Goal: Task Accomplishment & Management: Manage account settings

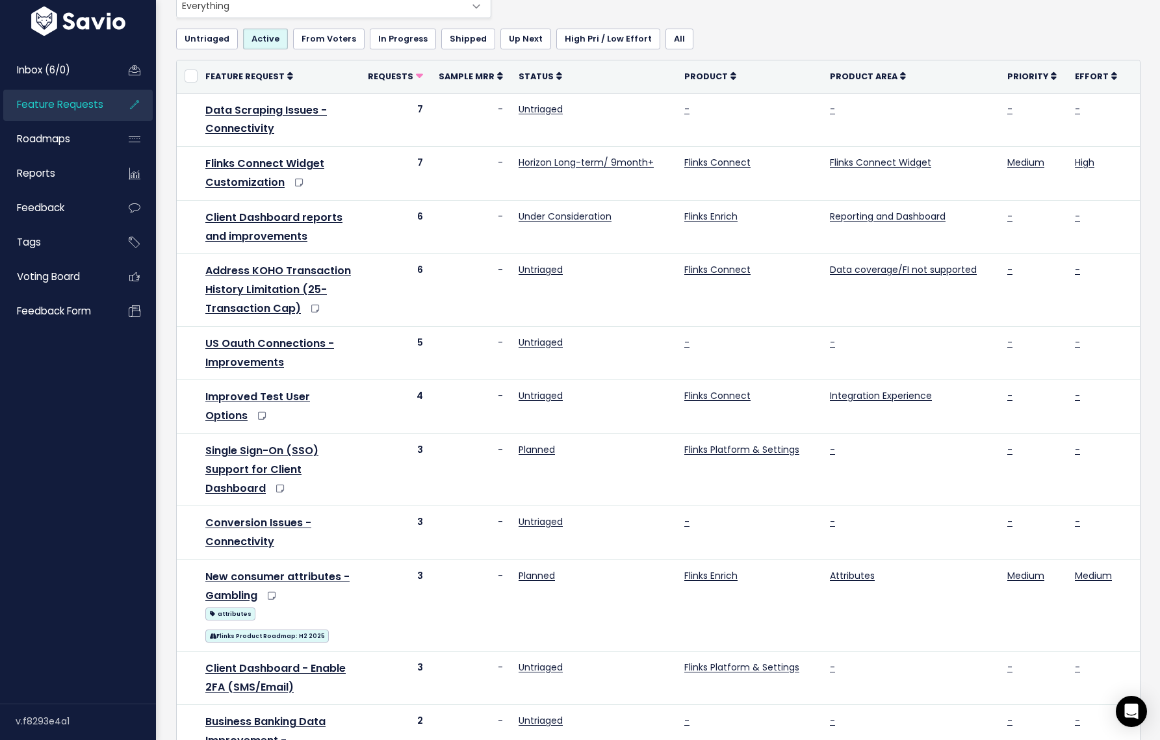
scroll to position [96, 0]
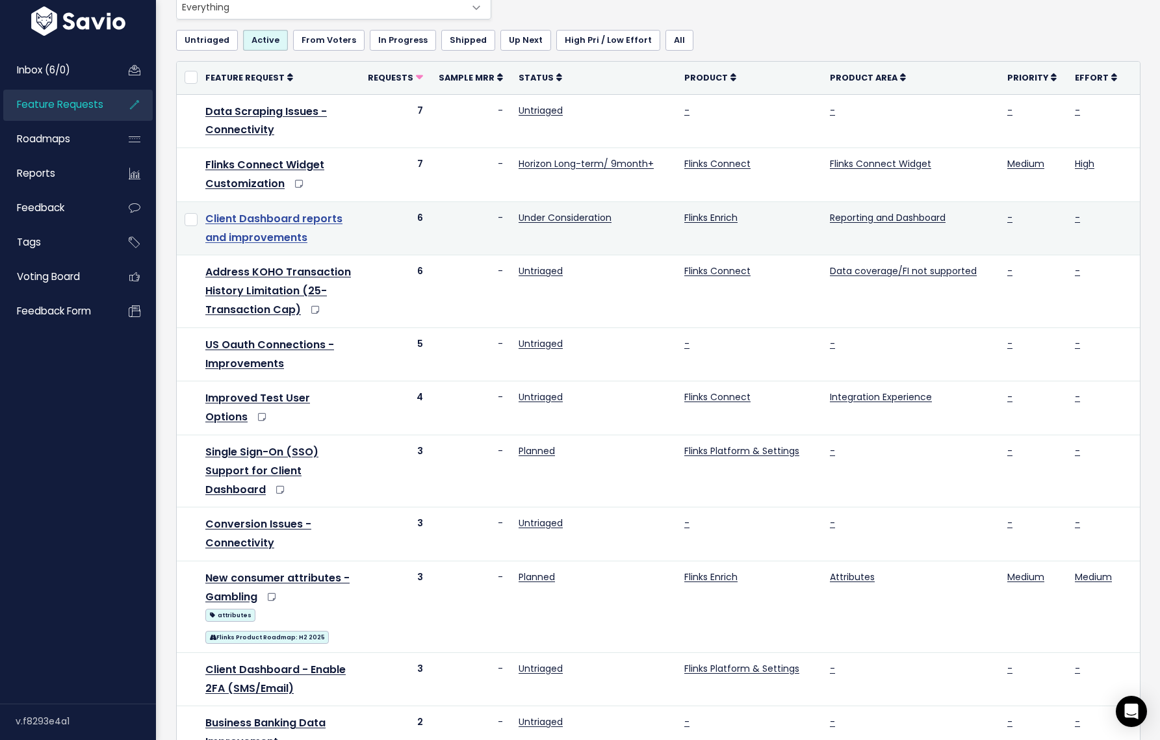
click at [303, 218] on link "Client Dashboard reports and improvements" at bounding box center [273, 228] width 137 height 34
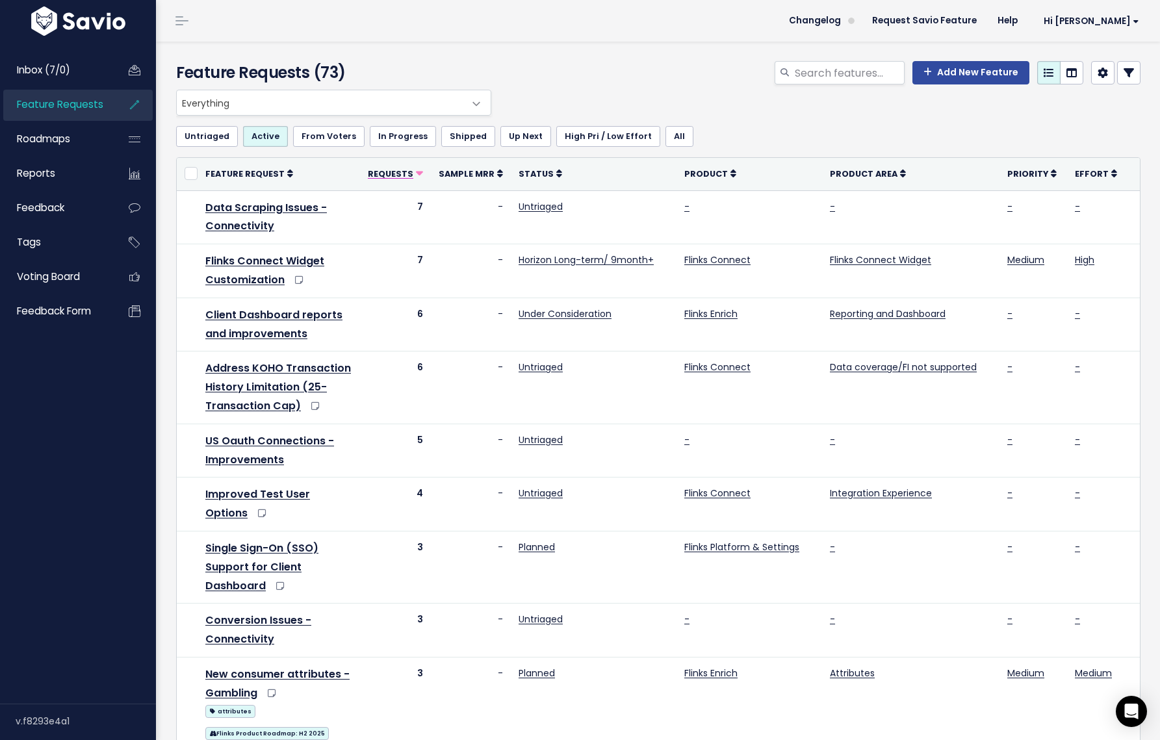
click at [416, 171] on icon at bounding box center [419, 174] width 7 height 7
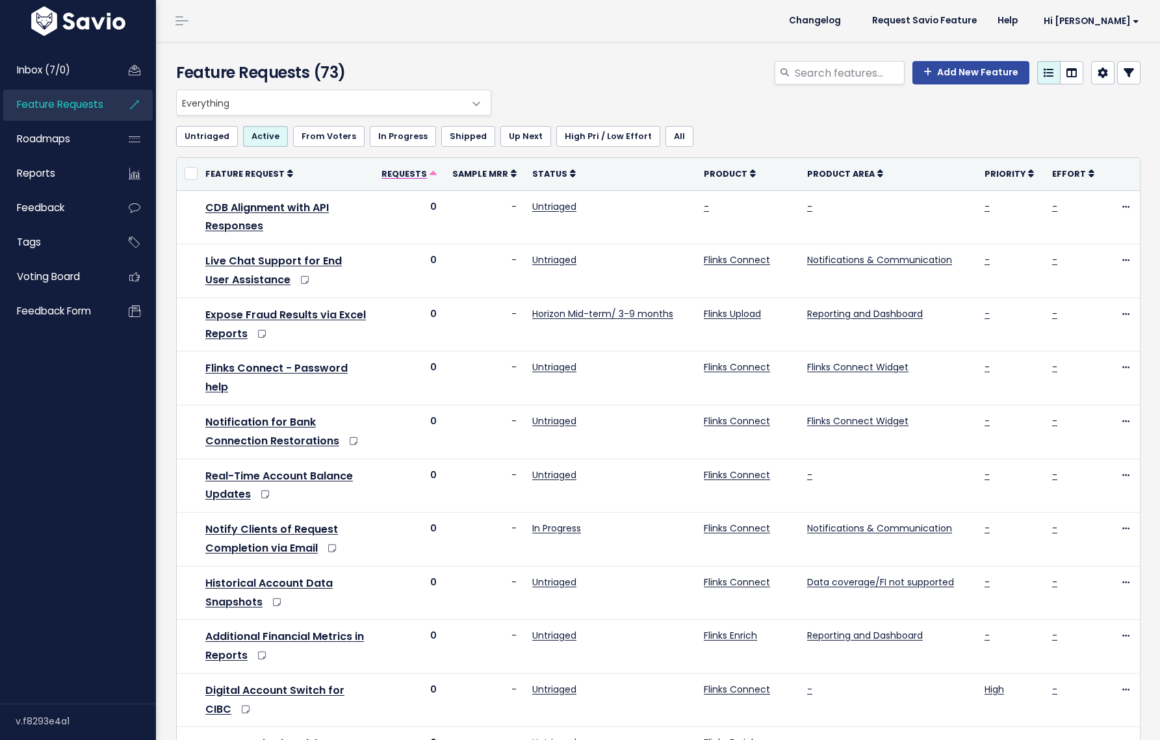
click at [424, 170] on span "Requests" at bounding box center [403, 173] width 45 height 11
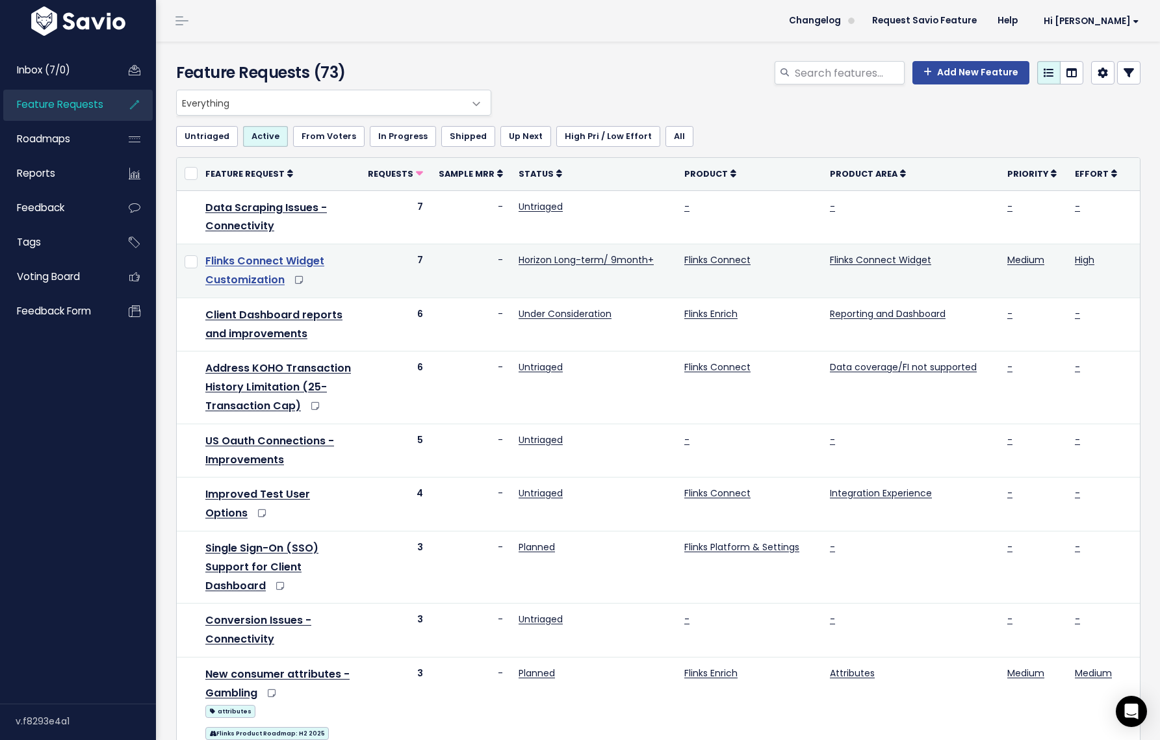
click at [297, 262] on link "Flinks Connect Widget Customization" at bounding box center [264, 270] width 119 height 34
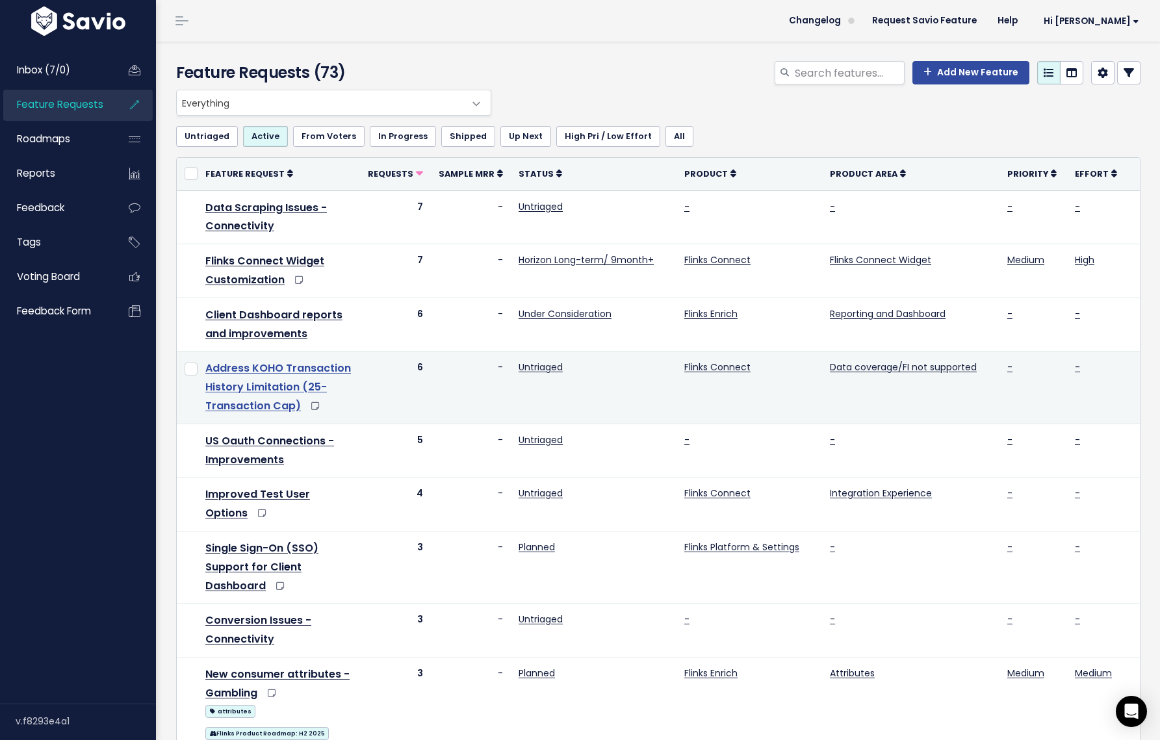
click at [294, 371] on link "Address KOHO Transaction History Limitation (25-Transaction Cap)" at bounding box center [278, 387] width 146 height 53
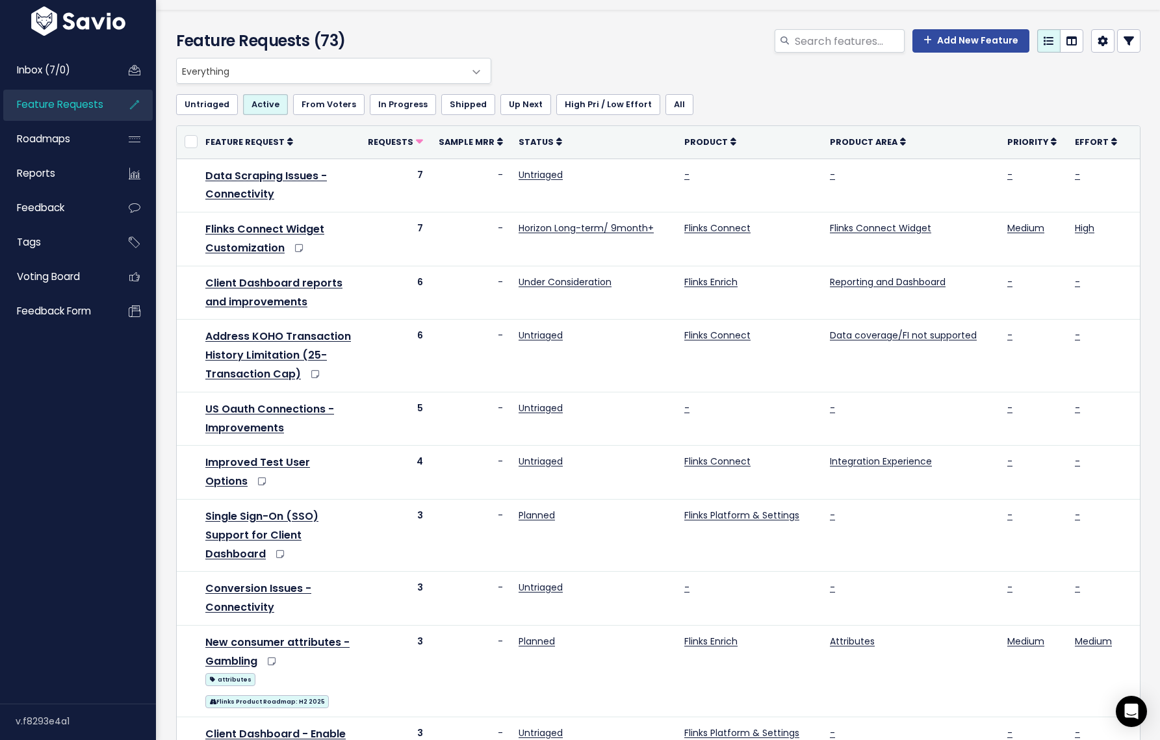
scroll to position [0, 1]
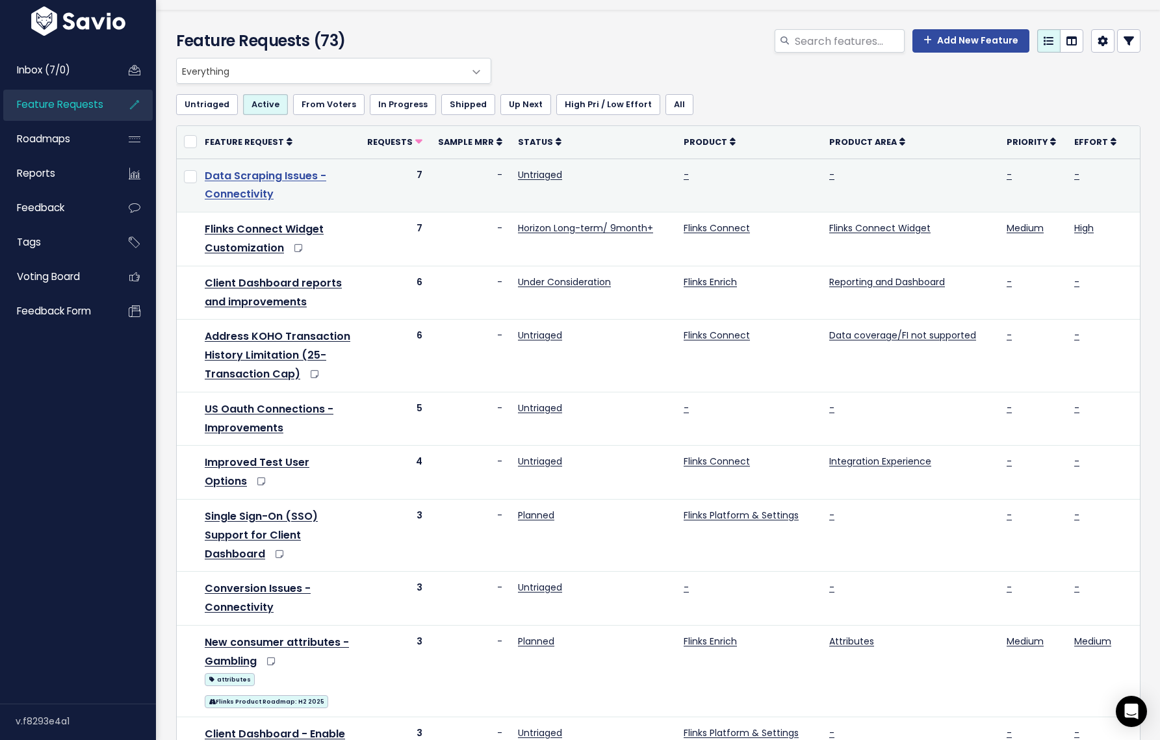
click at [291, 180] on link "Data Scraping Issues - Connectivity" at bounding box center [265, 185] width 121 height 34
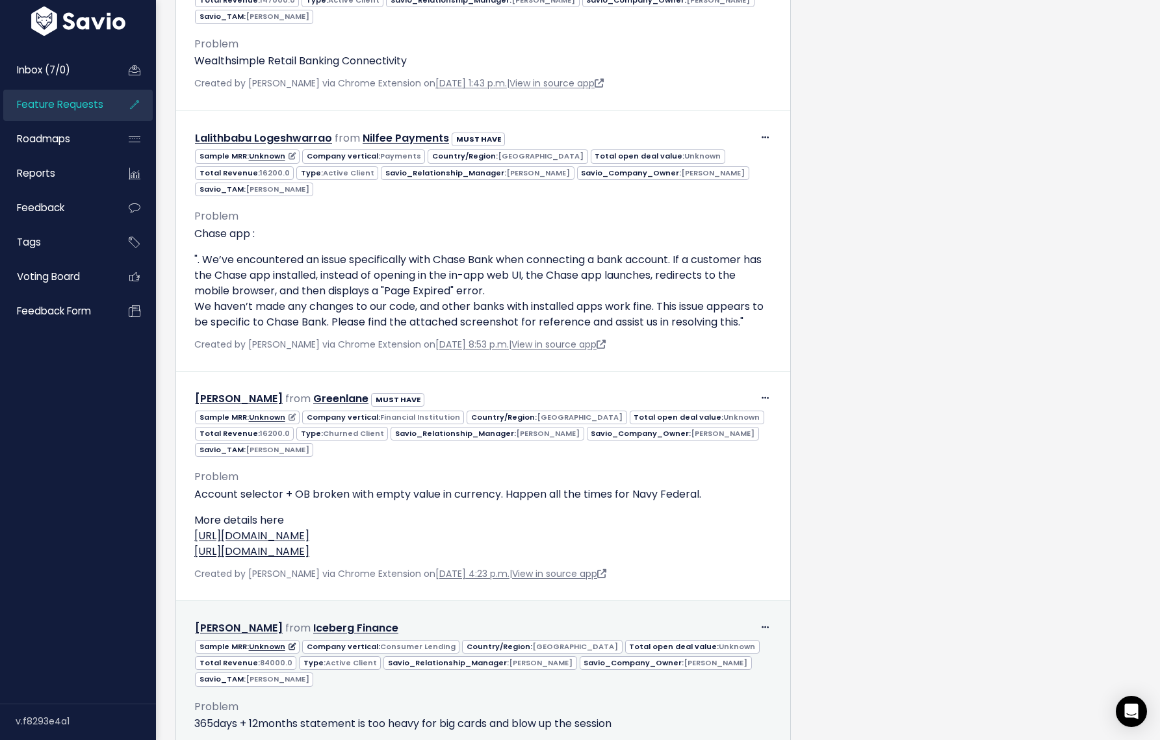
scroll to position [1167, 0]
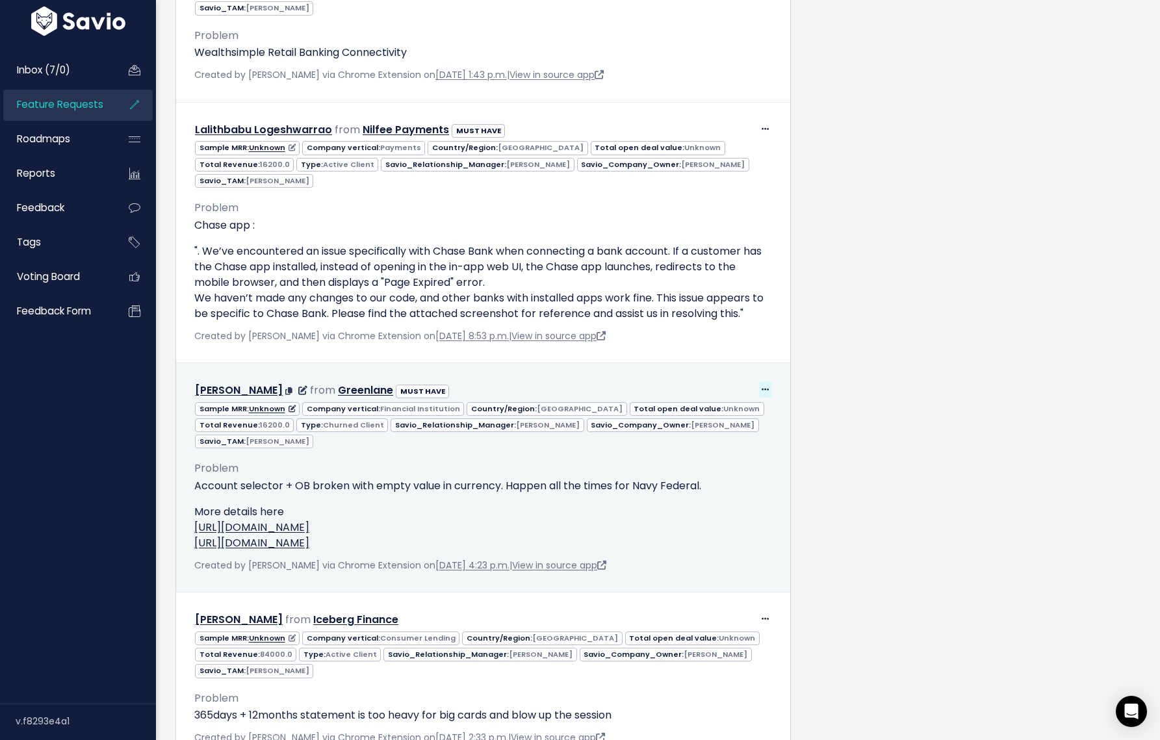
click at [766, 386] on icon at bounding box center [764, 390] width 7 height 8
click at [720, 413] on link "Edit" at bounding box center [732, 425] width 94 height 25
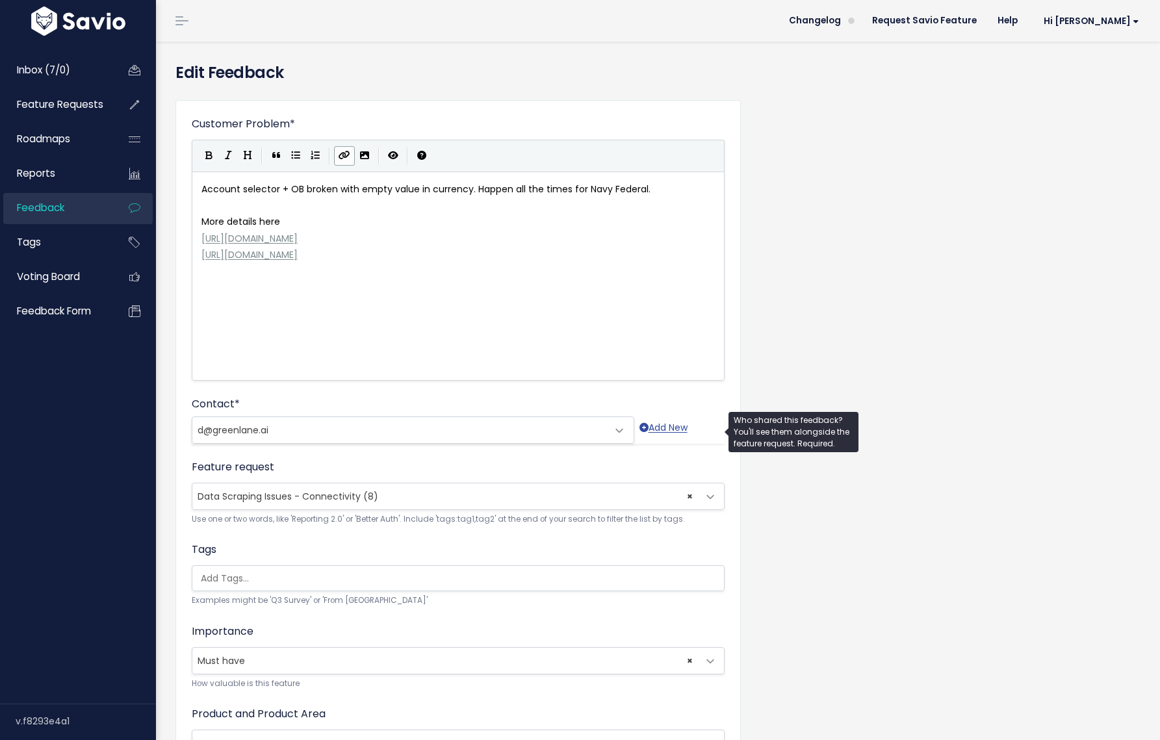
scroll to position [139, 0]
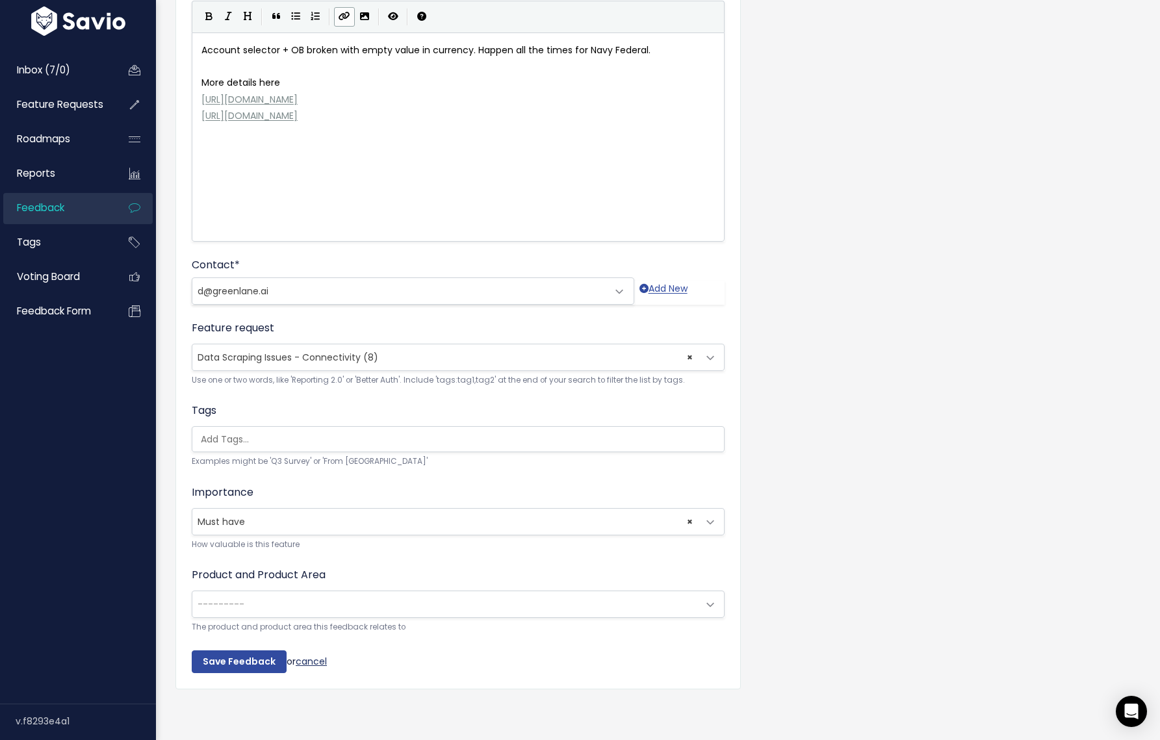
click at [314, 665] on link "cancel" at bounding box center [311, 660] width 31 height 13
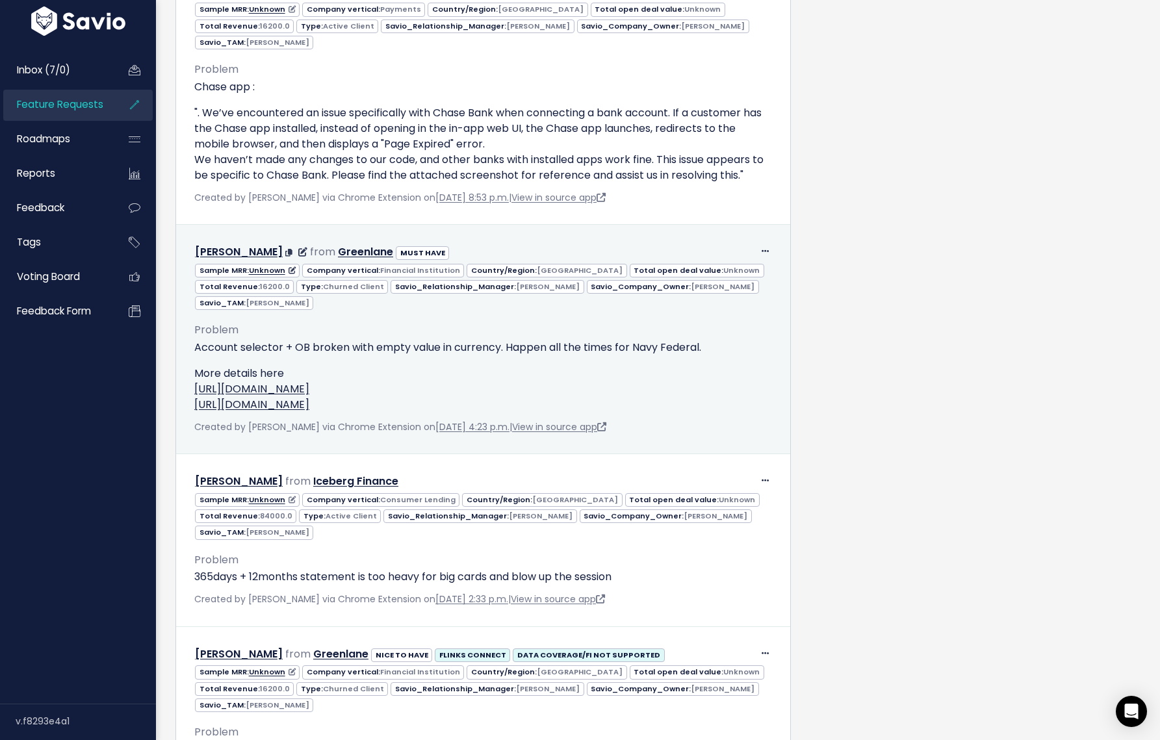
scroll to position [1312, 0]
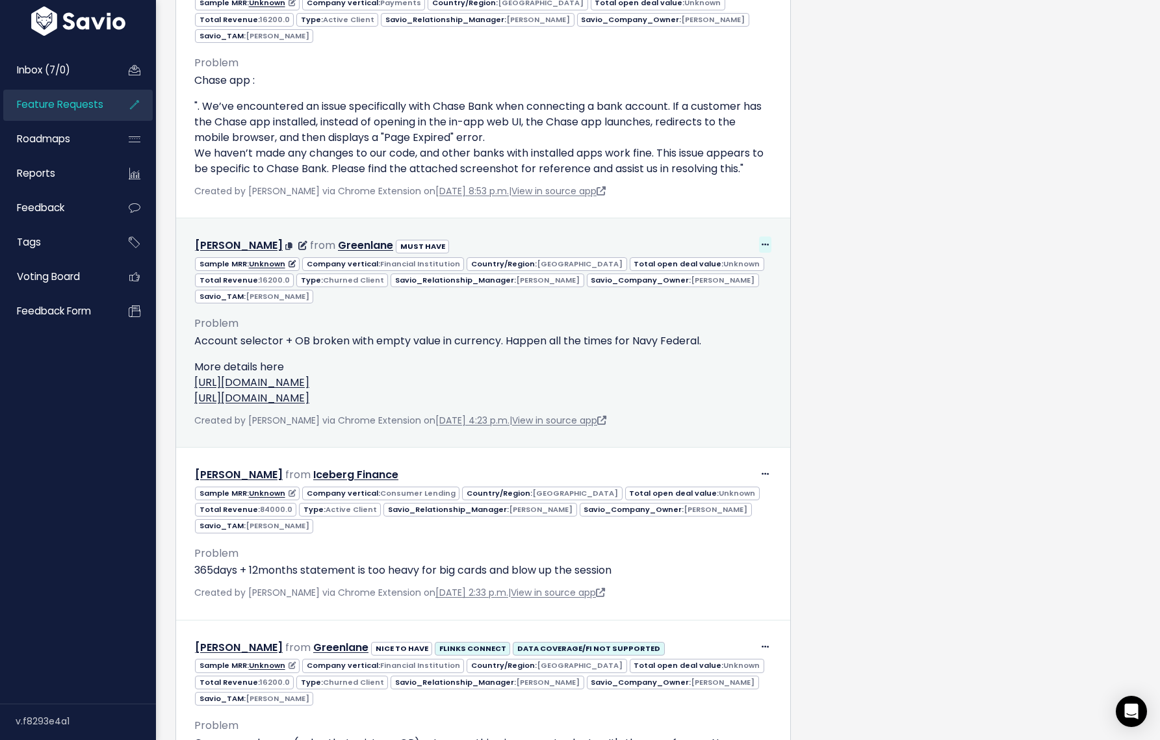
click at [763, 241] on icon at bounding box center [764, 245] width 7 height 8
click at [722, 318] on link "Delete" at bounding box center [732, 330] width 94 height 25
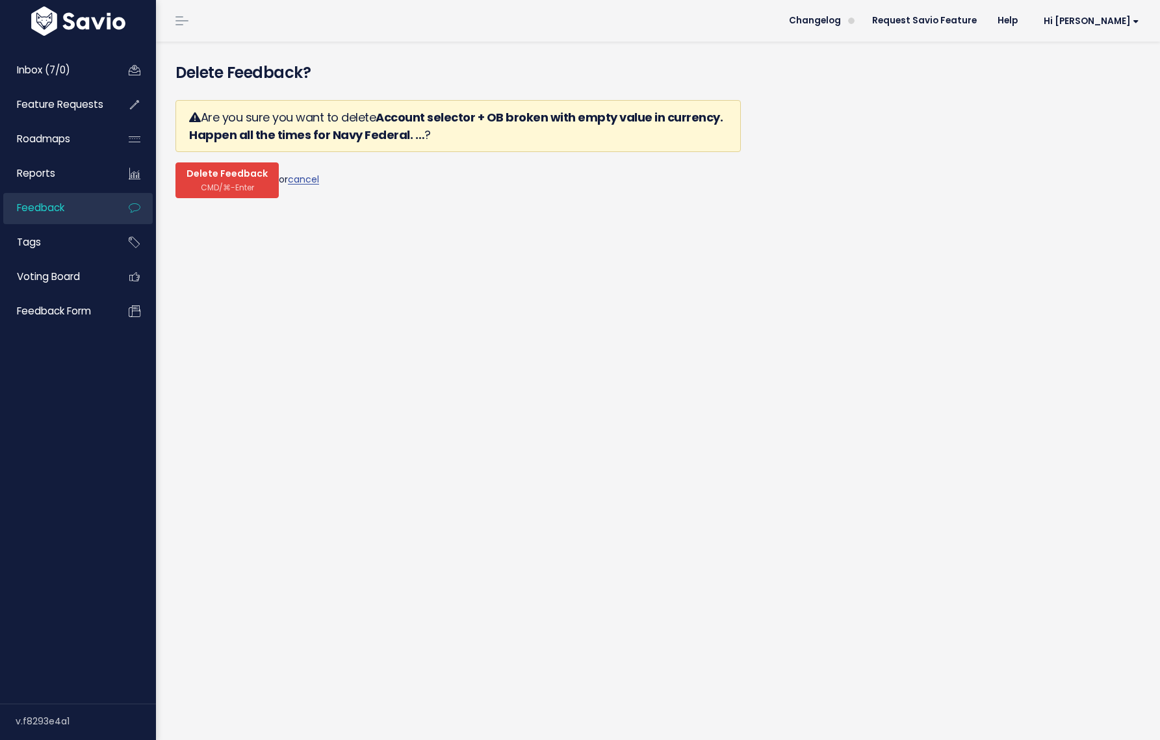
click at [238, 179] on span "Delete Feedback" at bounding box center [226, 174] width 81 height 12
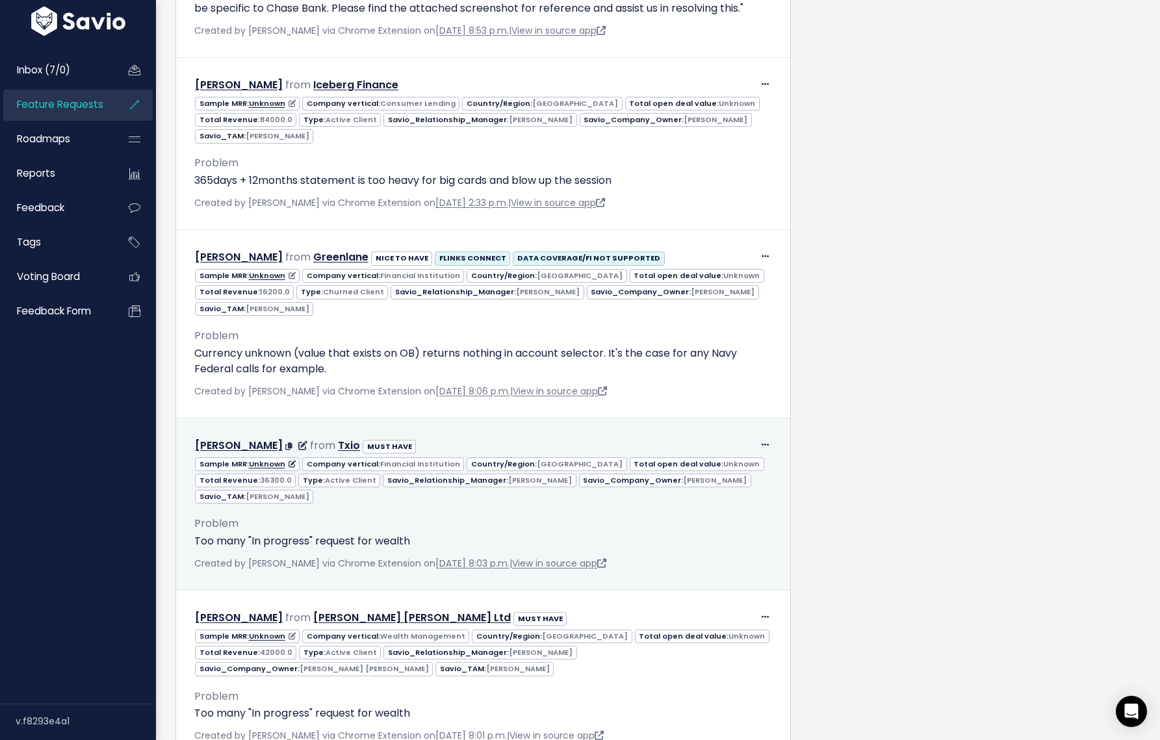
scroll to position [1529, 0]
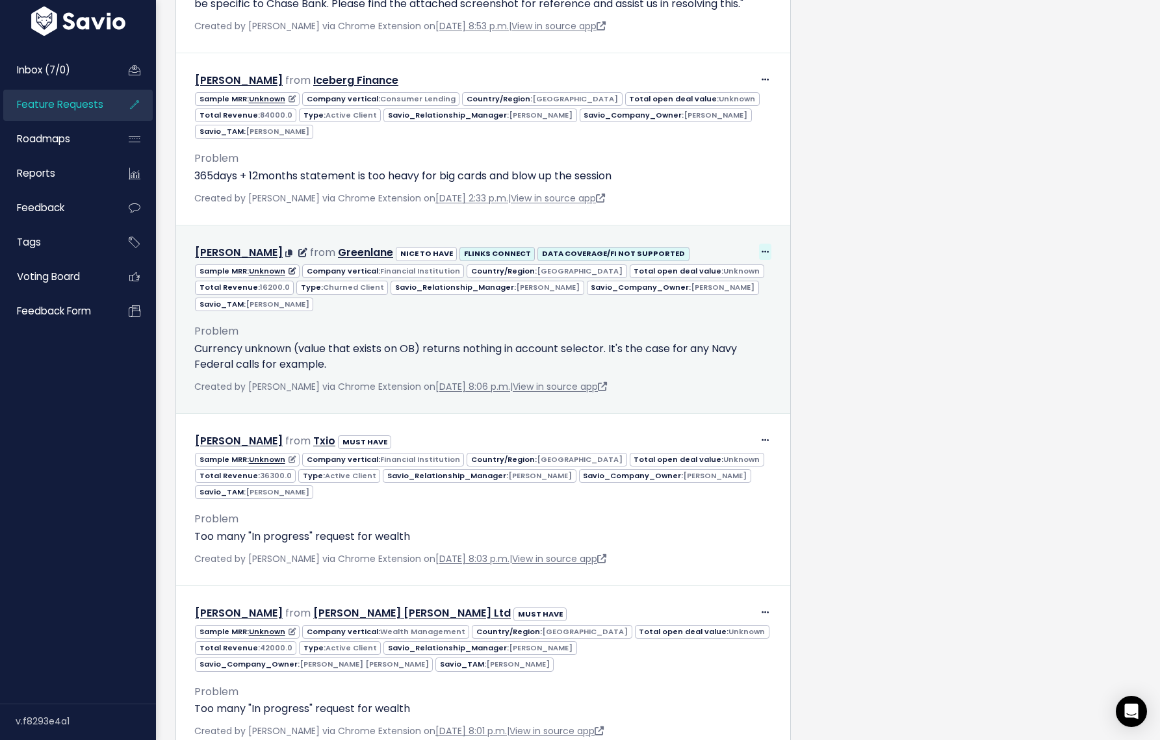
click at [765, 248] on icon at bounding box center [764, 252] width 7 height 8
drag, startPoint x: 703, startPoint y: 323, endPoint x: 656, endPoint y: 329, distance: 47.8
click at [703, 325] on link "Delete" at bounding box center [732, 337] width 94 height 25
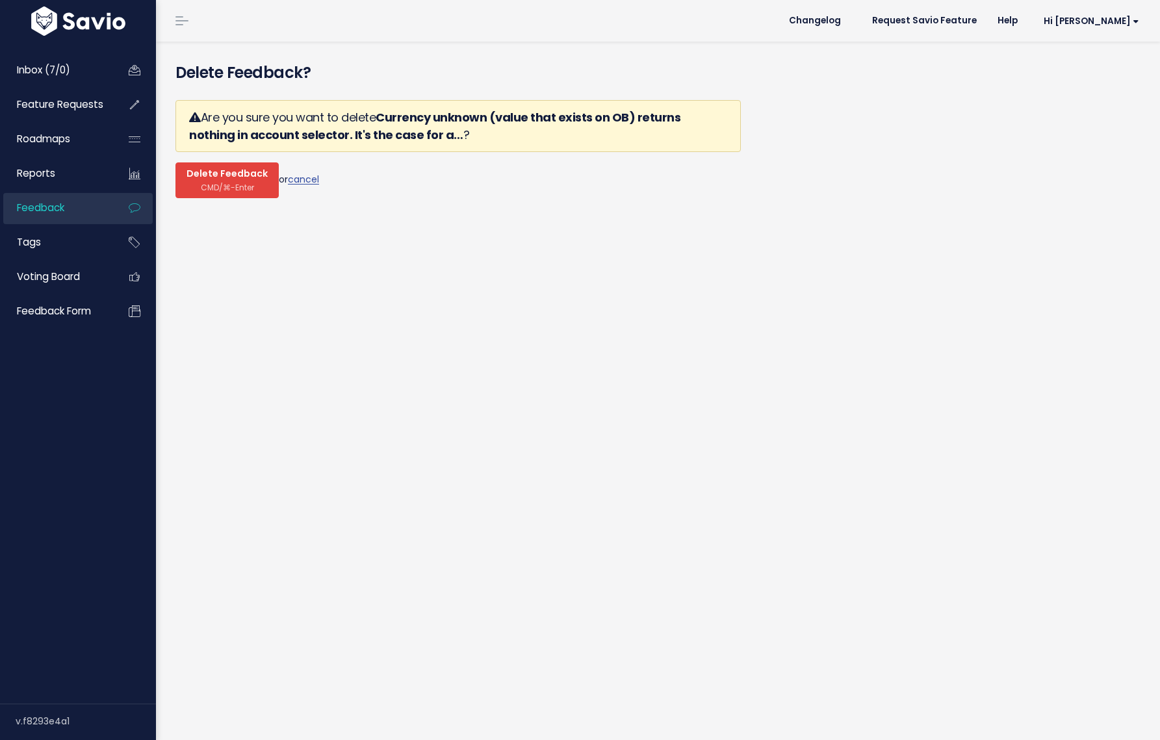
click at [231, 185] on span "CMD/⌘-Enter" at bounding box center [227, 188] width 53 height 10
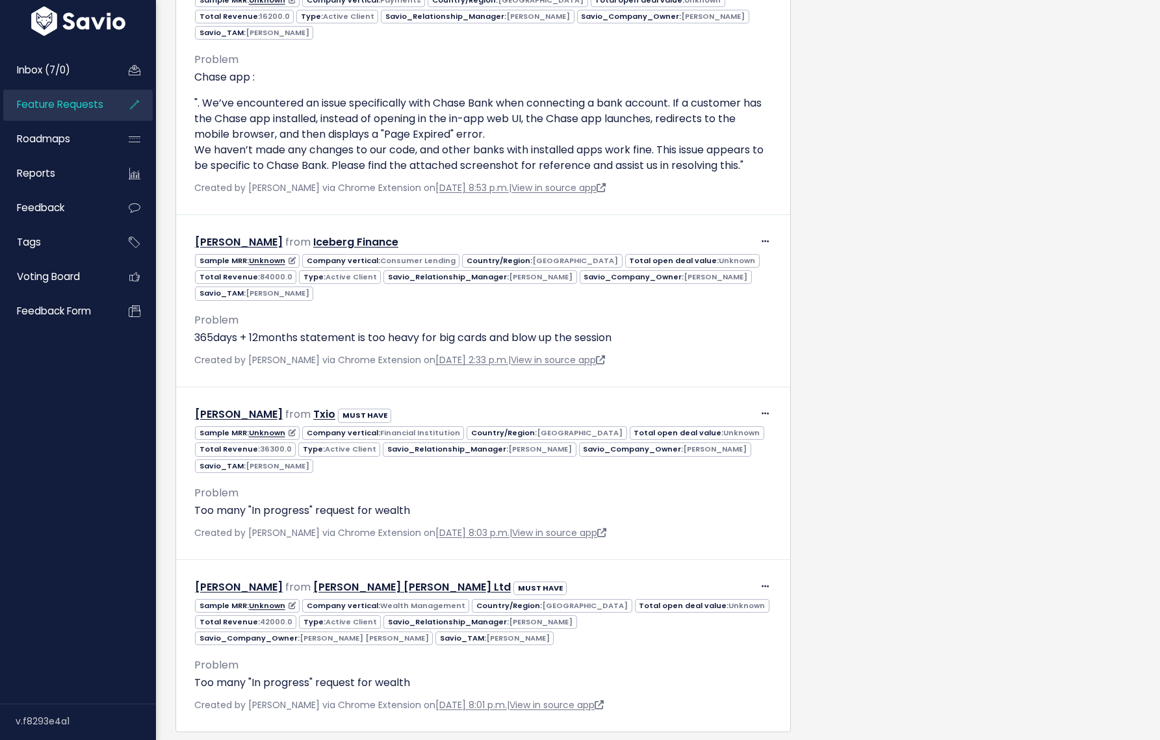
scroll to position [1400, 0]
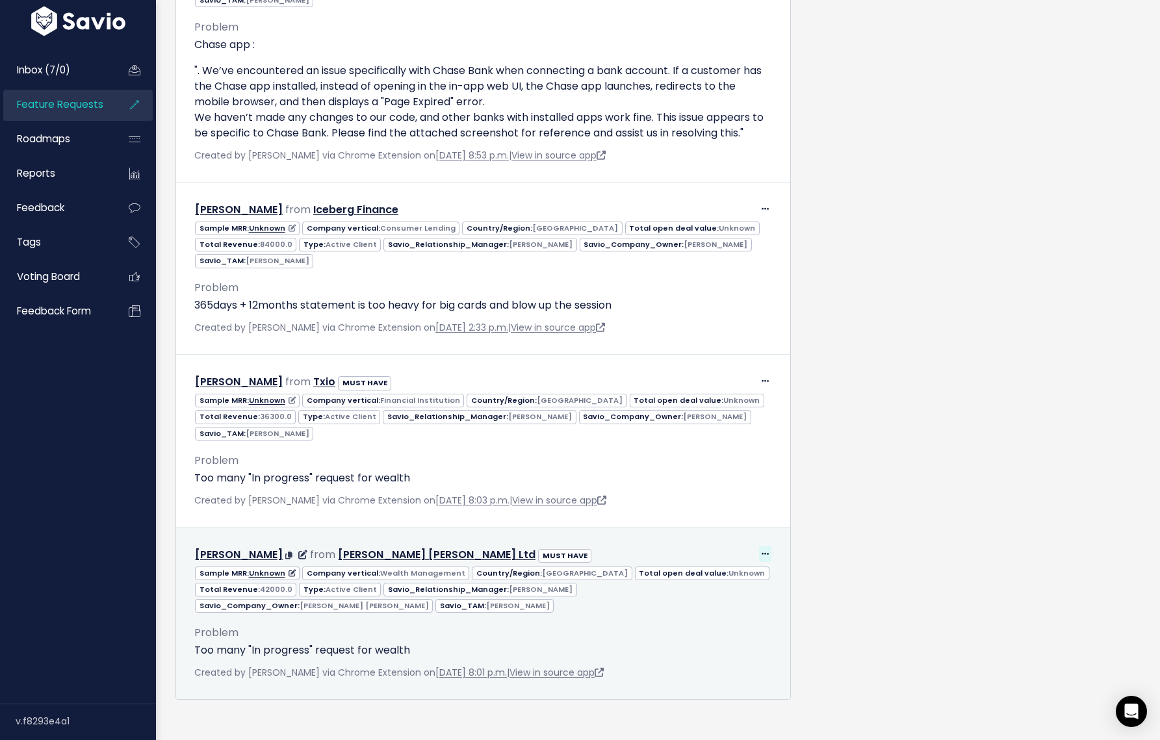
click at [765, 550] on icon at bounding box center [764, 554] width 7 height 8
click at [733, 627] on link "Delete" at bounding box center [732, 639] width 94 height 25
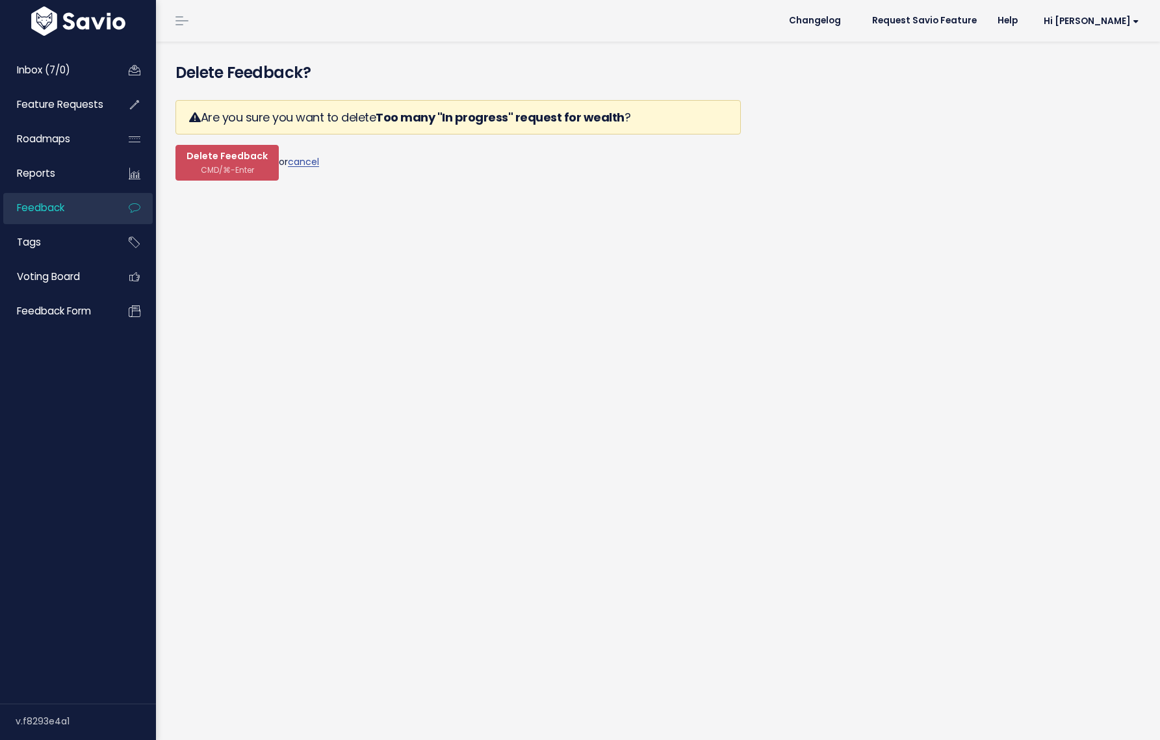
click at [240, 188] on div "Are you sure you want to delete Too many "In progress" request for wealth ? Del…" at bounding box center [457, 140] width 565 height 101
click at [244, 167] on span "CMD/⌘-Enter" at bounding box center [227, 170] width 53 height 10
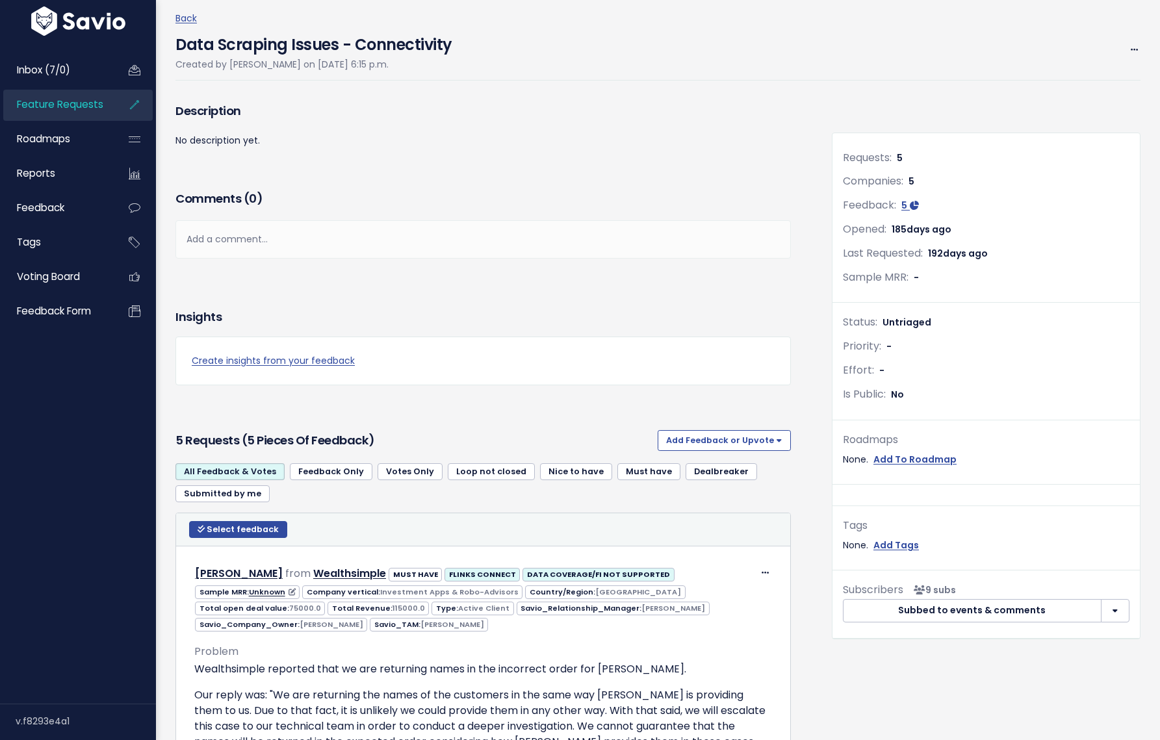
scroll to position [1228, 0]
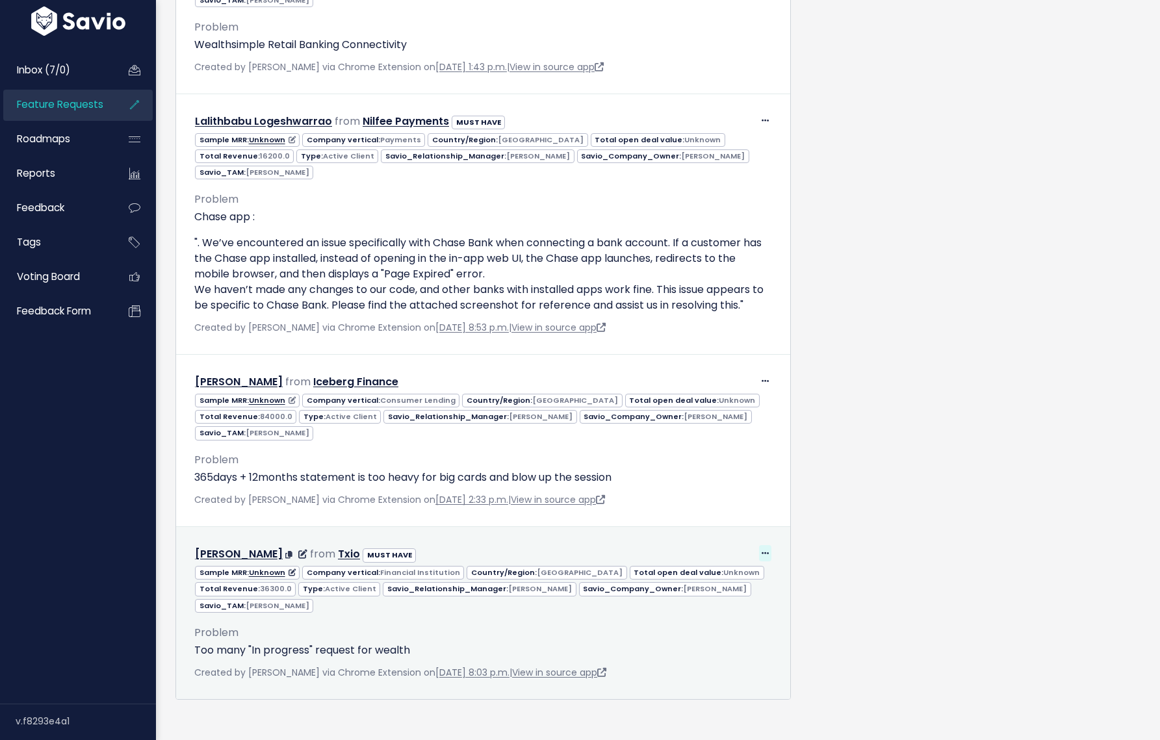
click at [762, 545] on span at bounding box center [765, 553] width 12 height 16
click at [737, 627] on link "Delete" at bounding box center [732, 639] width 94 height 25
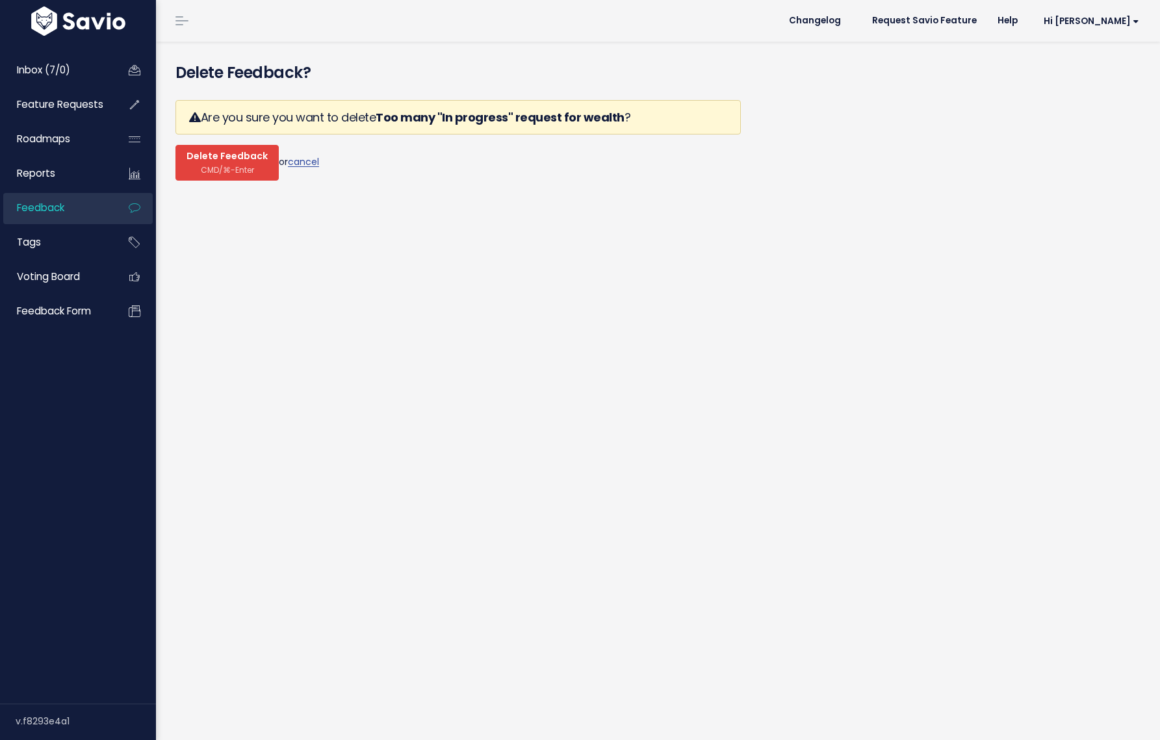
click at [187, 167] on button "Delete Feedback CMD/⌘-Enter" at bounding box center [226, 163] width 103 height 36
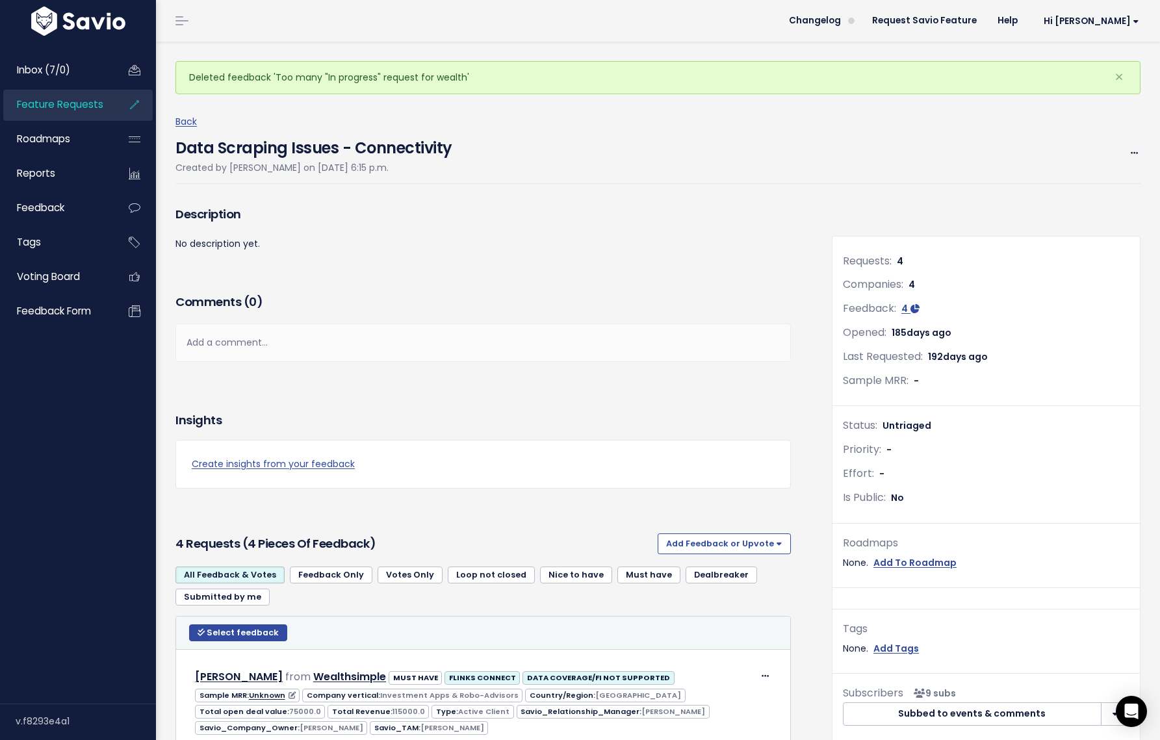
click at [75, 102] on span "Feature Requests" at bounding box center [60, 104] width 86 height 14
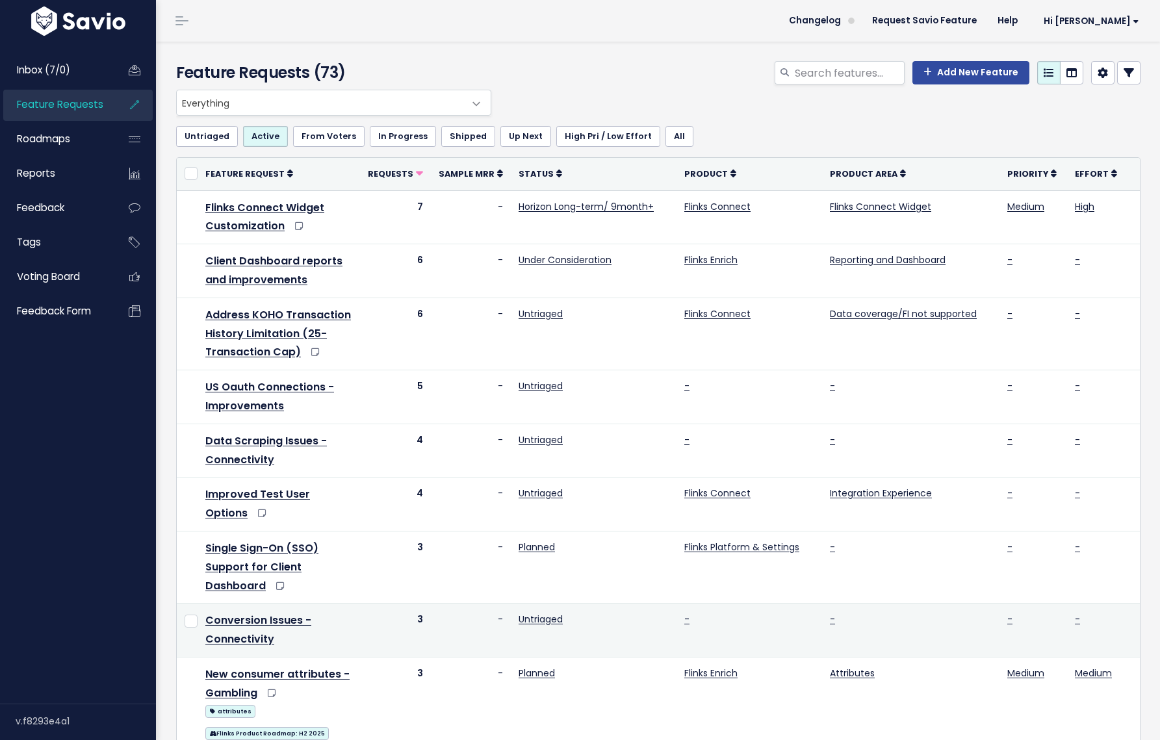
scroll to position [3, 0]
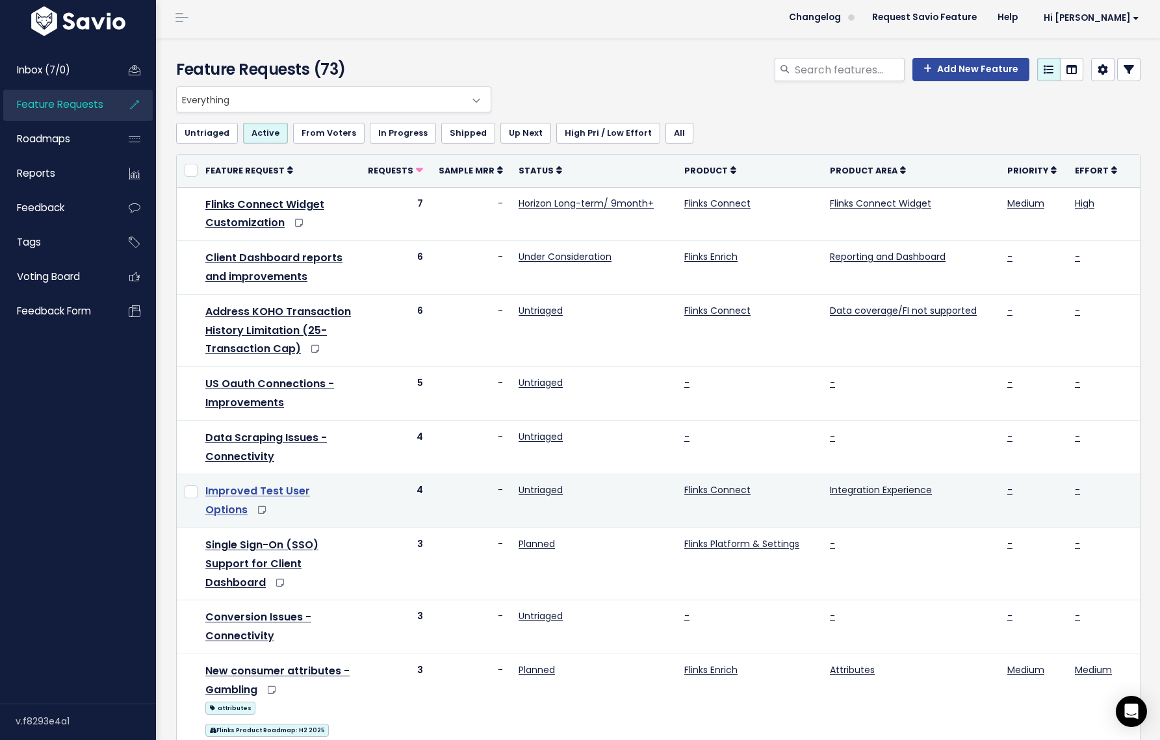
click at [280, 491] on link "Improved Test User Options" at bounding box center [257, 500] width 105 height 34
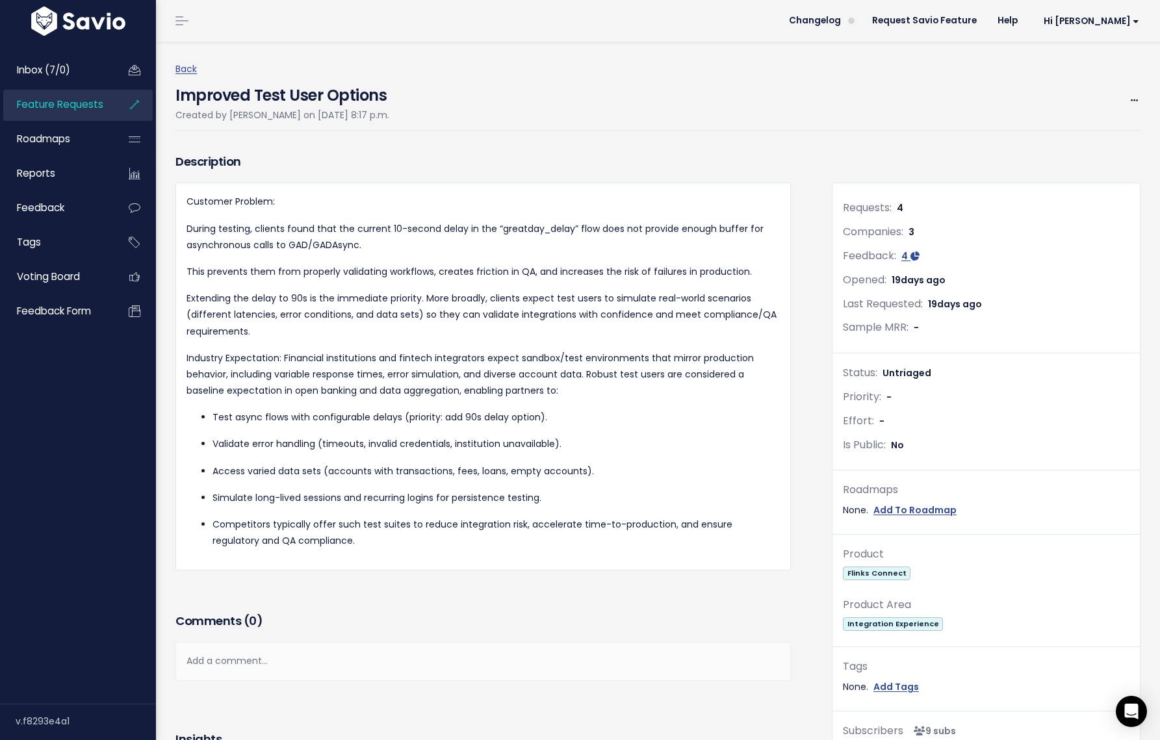
click at [90, 111] on link "Feature Requests" at bounding box center [55, 105] width 105 height 30
